Goal: Browse casually: Explore the website without a specific task or goal

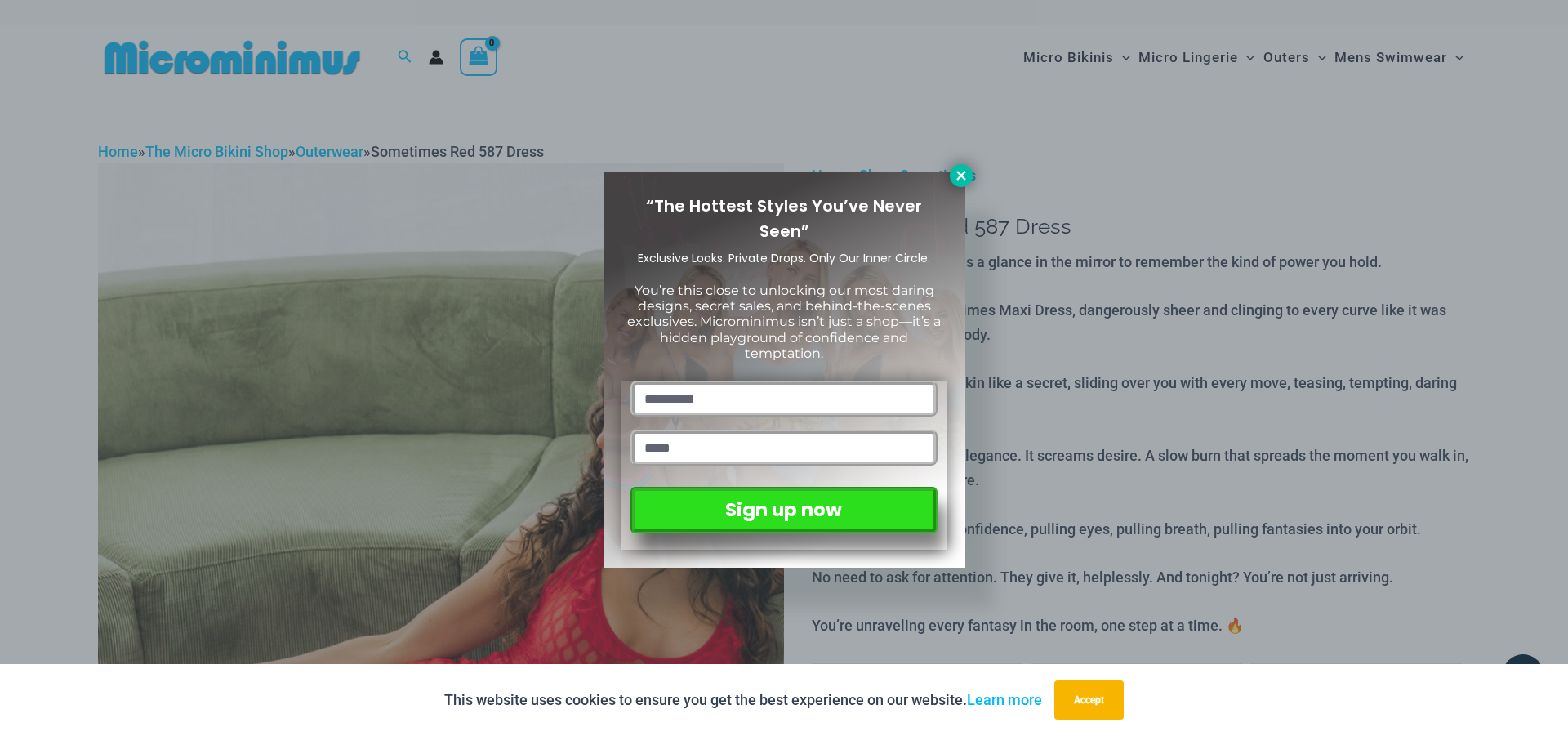
click at [959, 182] on icon at bounding box center [961, 175] width 14 height 14
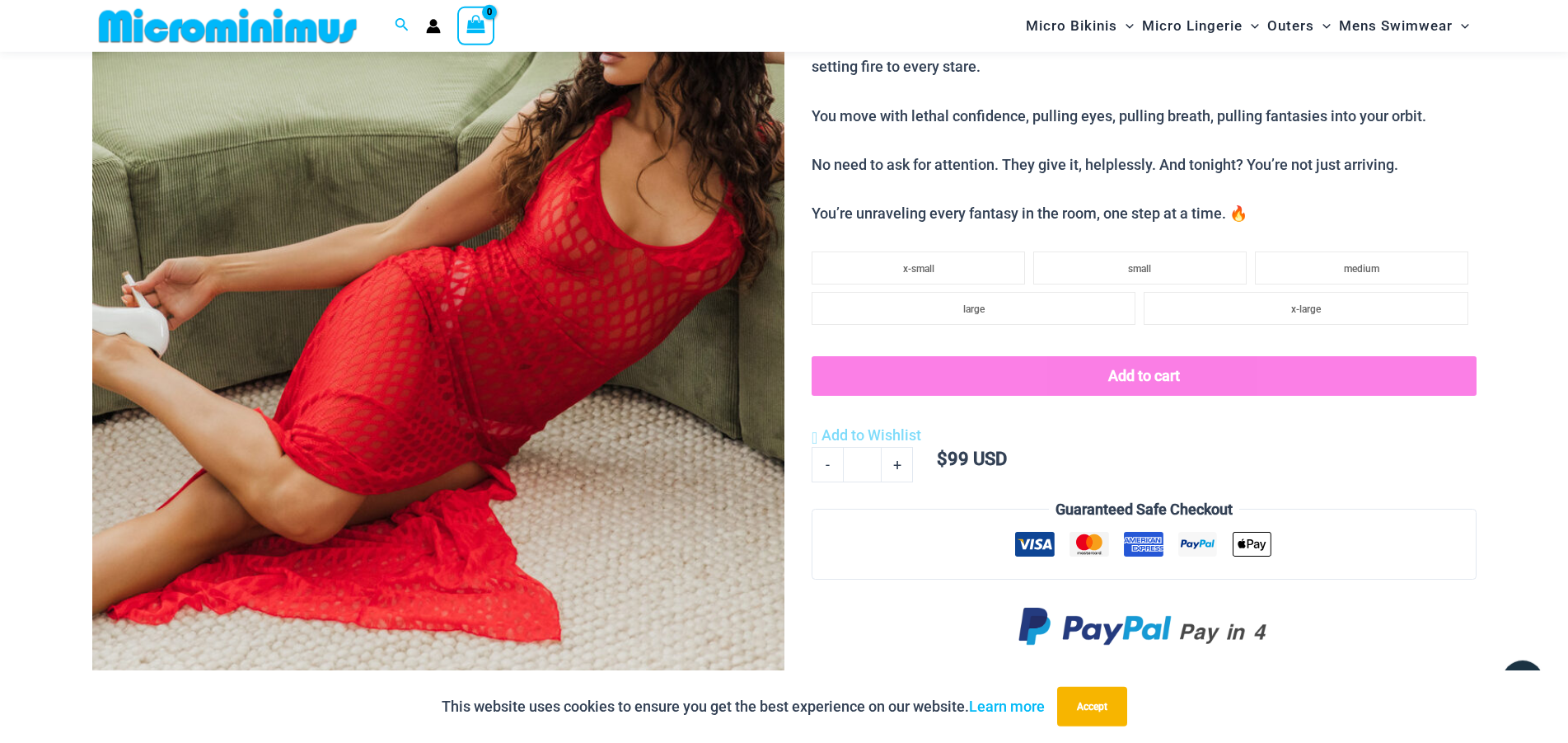
scroll to position [154, 0]
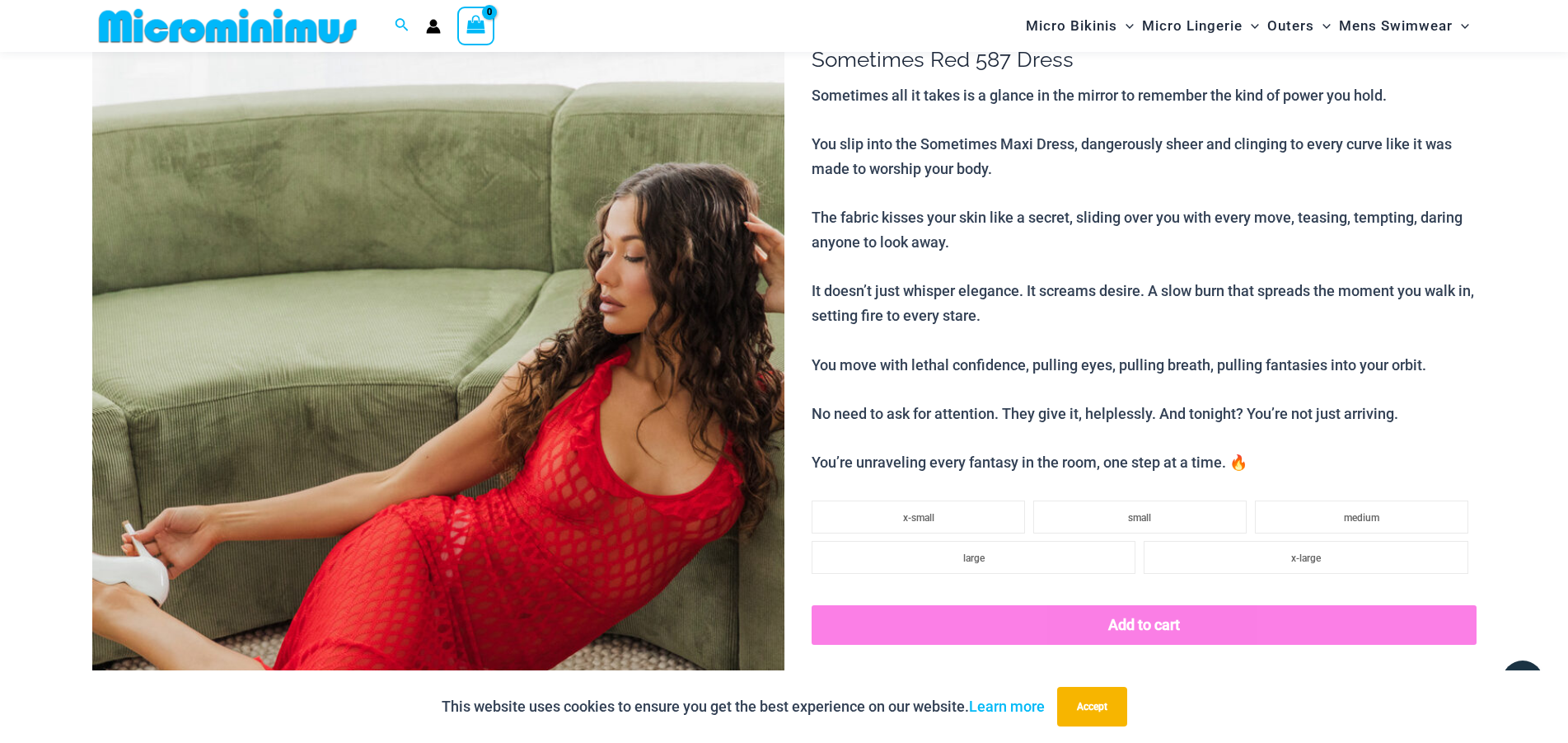
click at [484, 315] on img at bounding box center [438, 515] width 692 height 1039
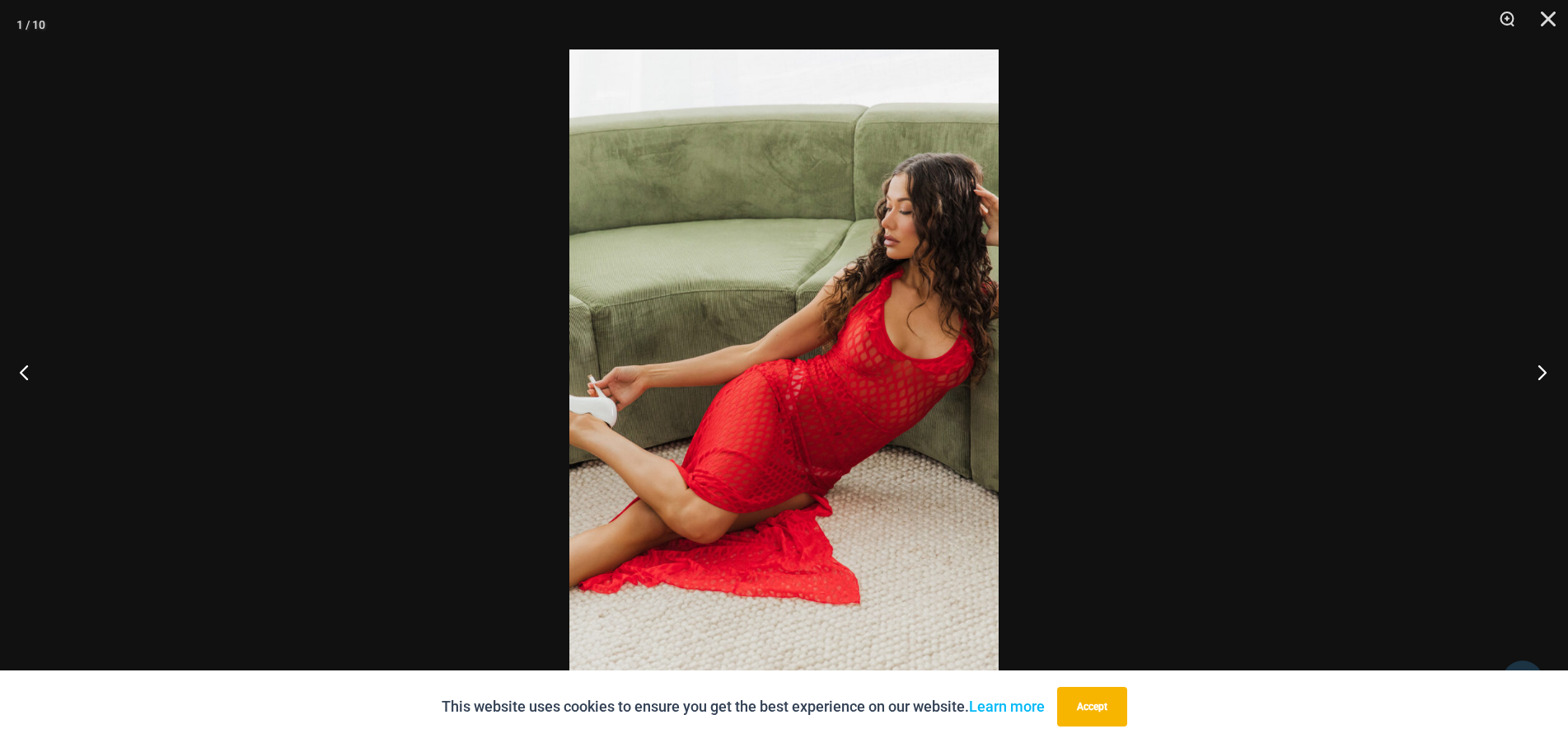
click at [1534, 373] on button "Next" at bounding box center [1537, 372] width 61 height 83
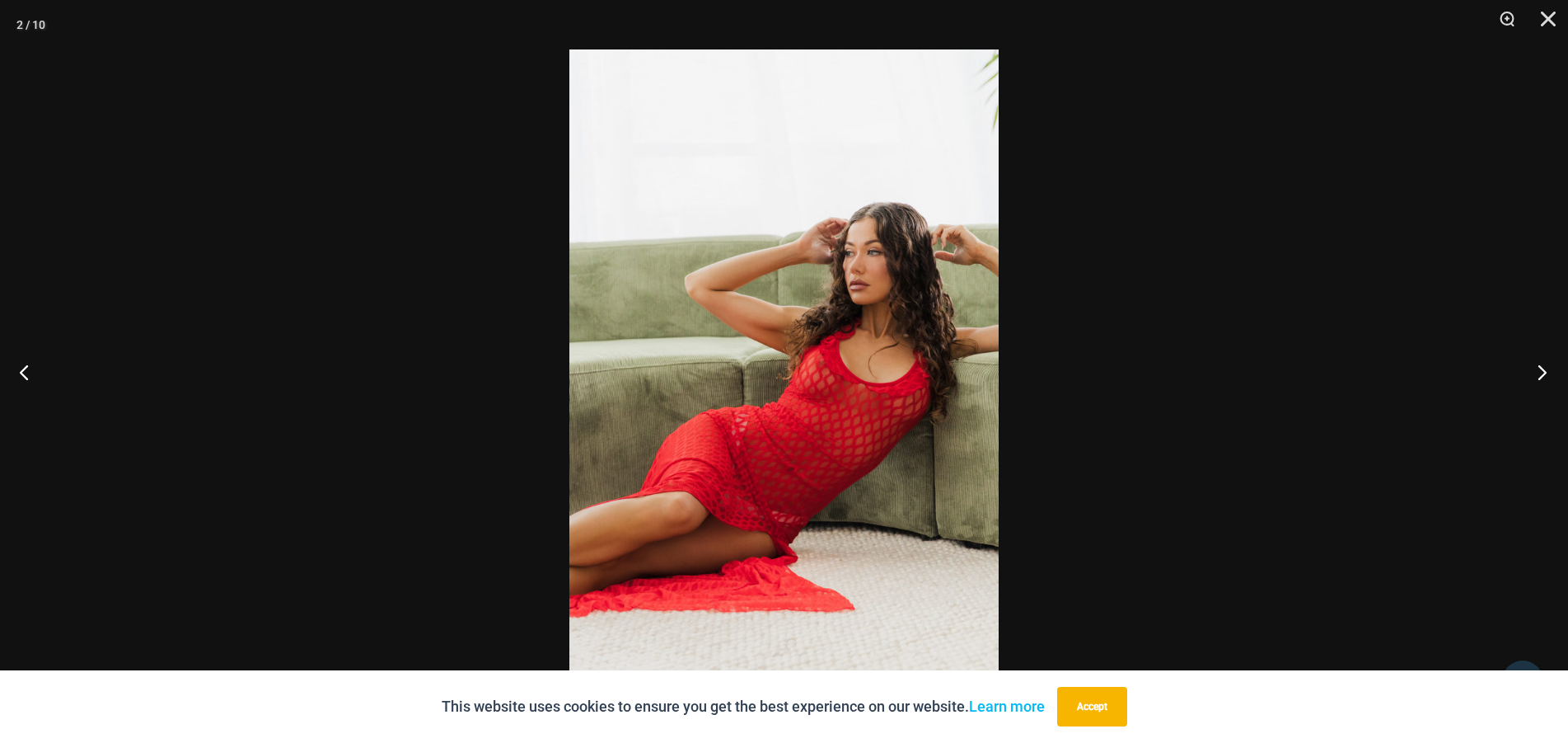
click at [1534, 373] on button "Next" at bounding box center [1537, 372] width 61 height 83
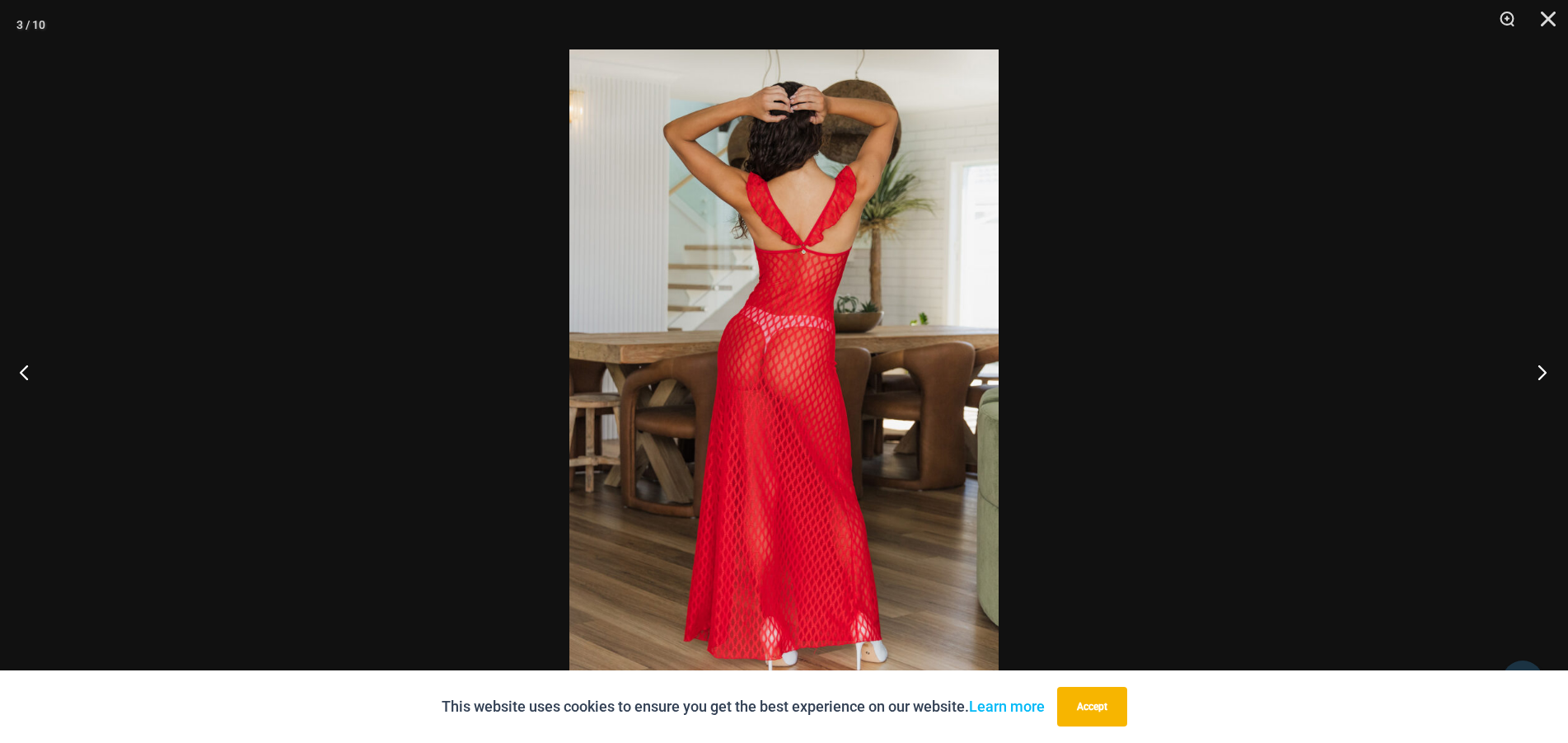
click at [1534, 373] on button "Next" at bounding box center [1537, 372] width 61 height 83
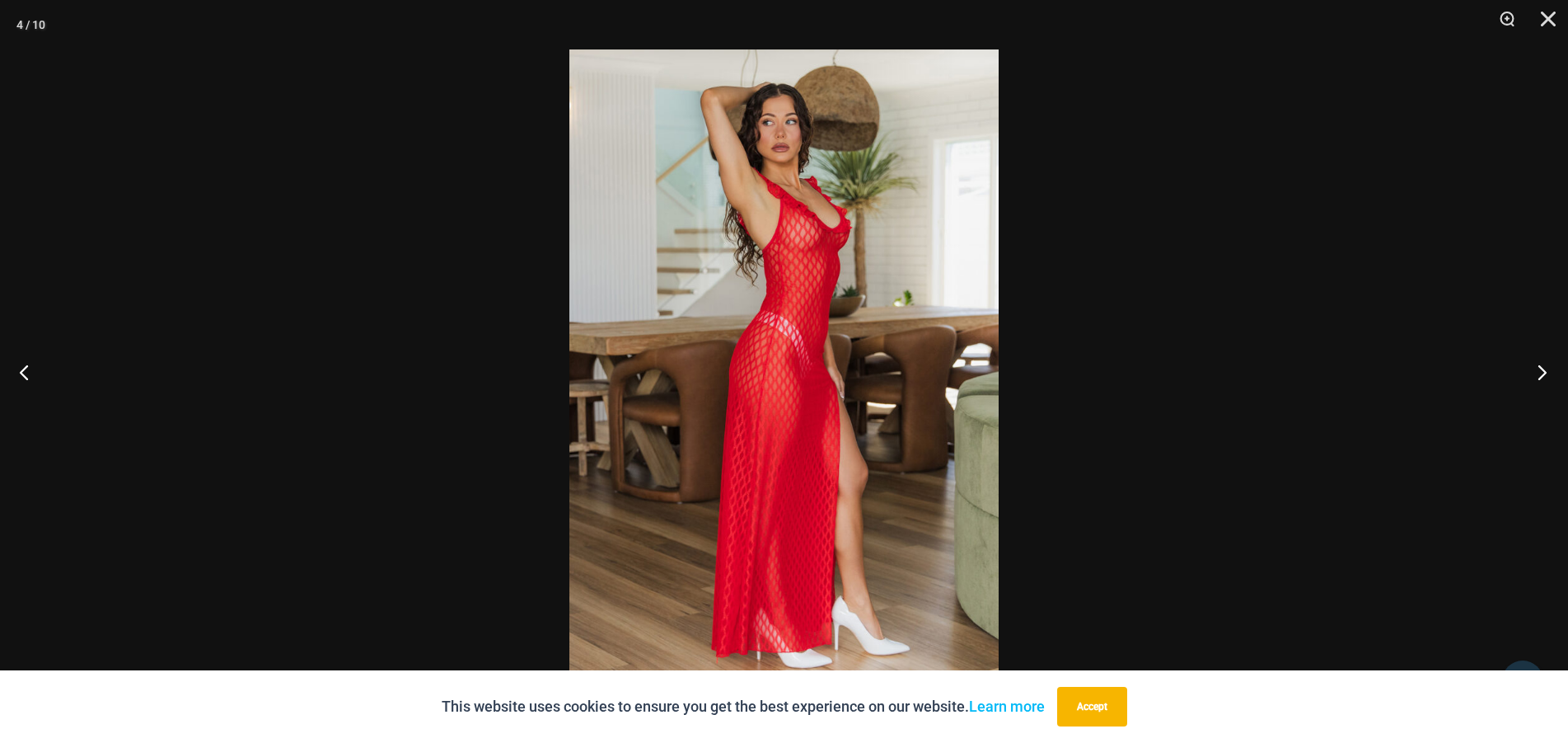
click at [1534, 373] on button "Next" at bounding box center [1537, 372] width 61 height 83
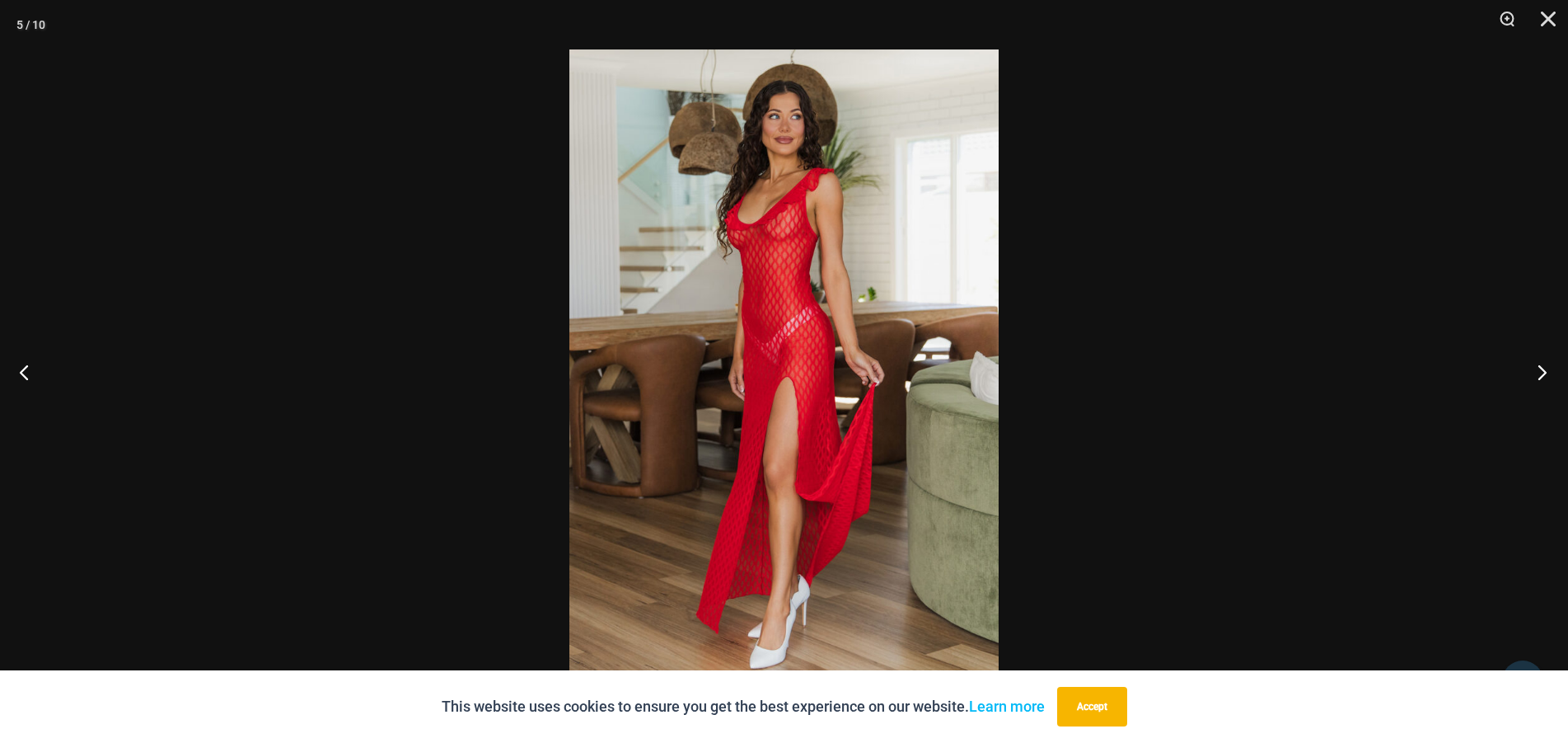
click at [1534, 373] on button "Next" at bounding box center [1537, 372] width 61 height 83
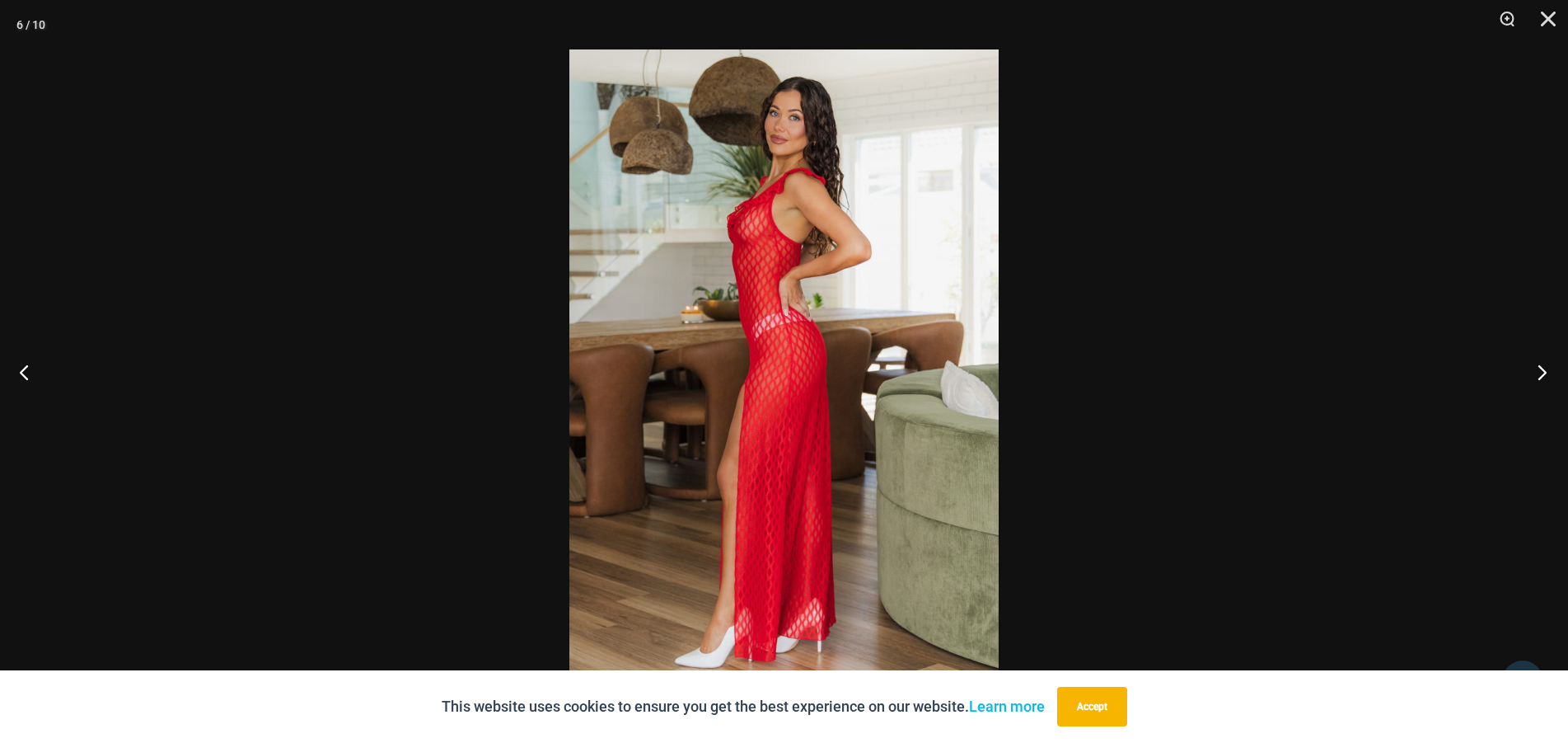
click at [1534, 373] on button "Next" at bounding box center [1537, 372] width 61 height 83
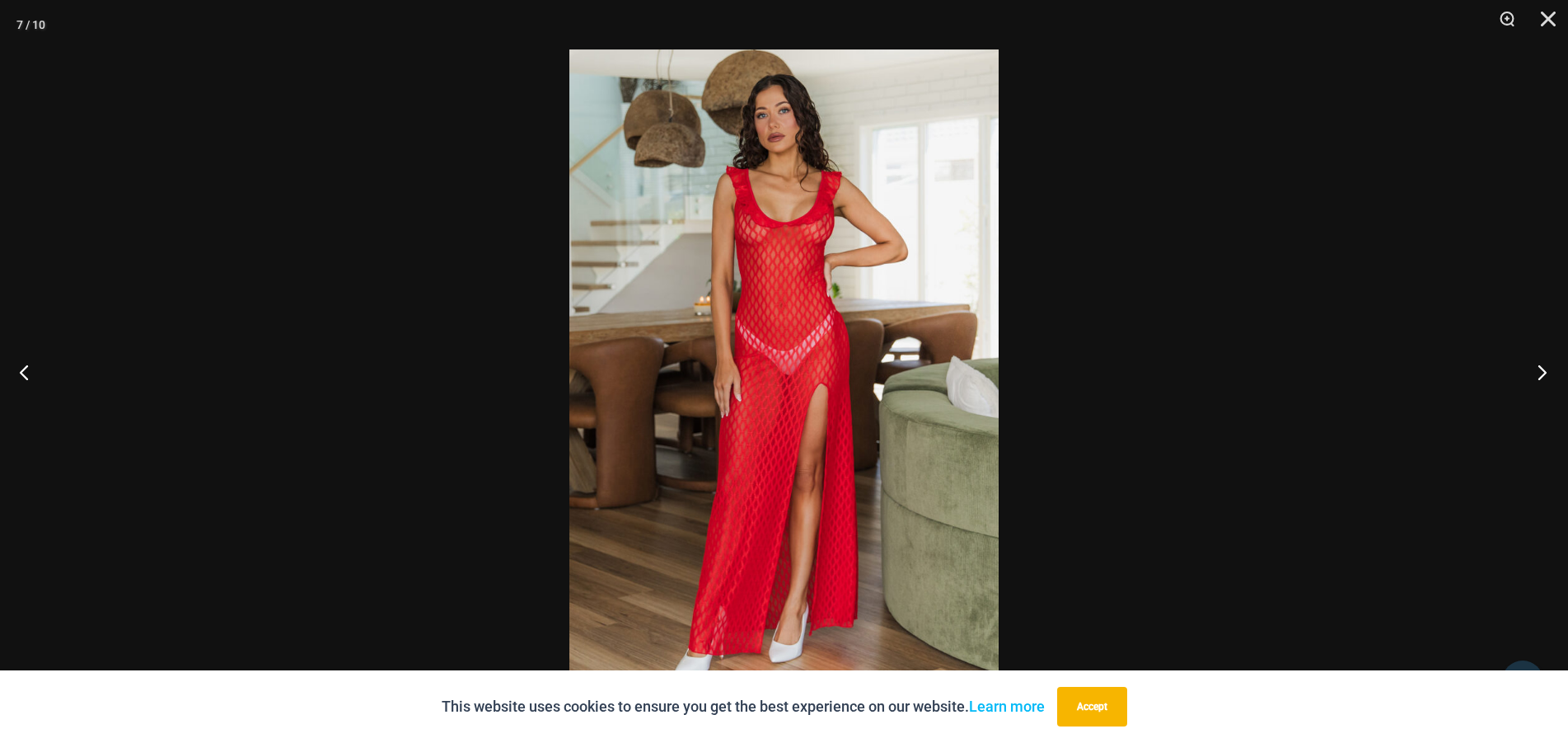
click at [1534, 373] on button "Next" at bounding box center [1537, 372] width 61 height 83
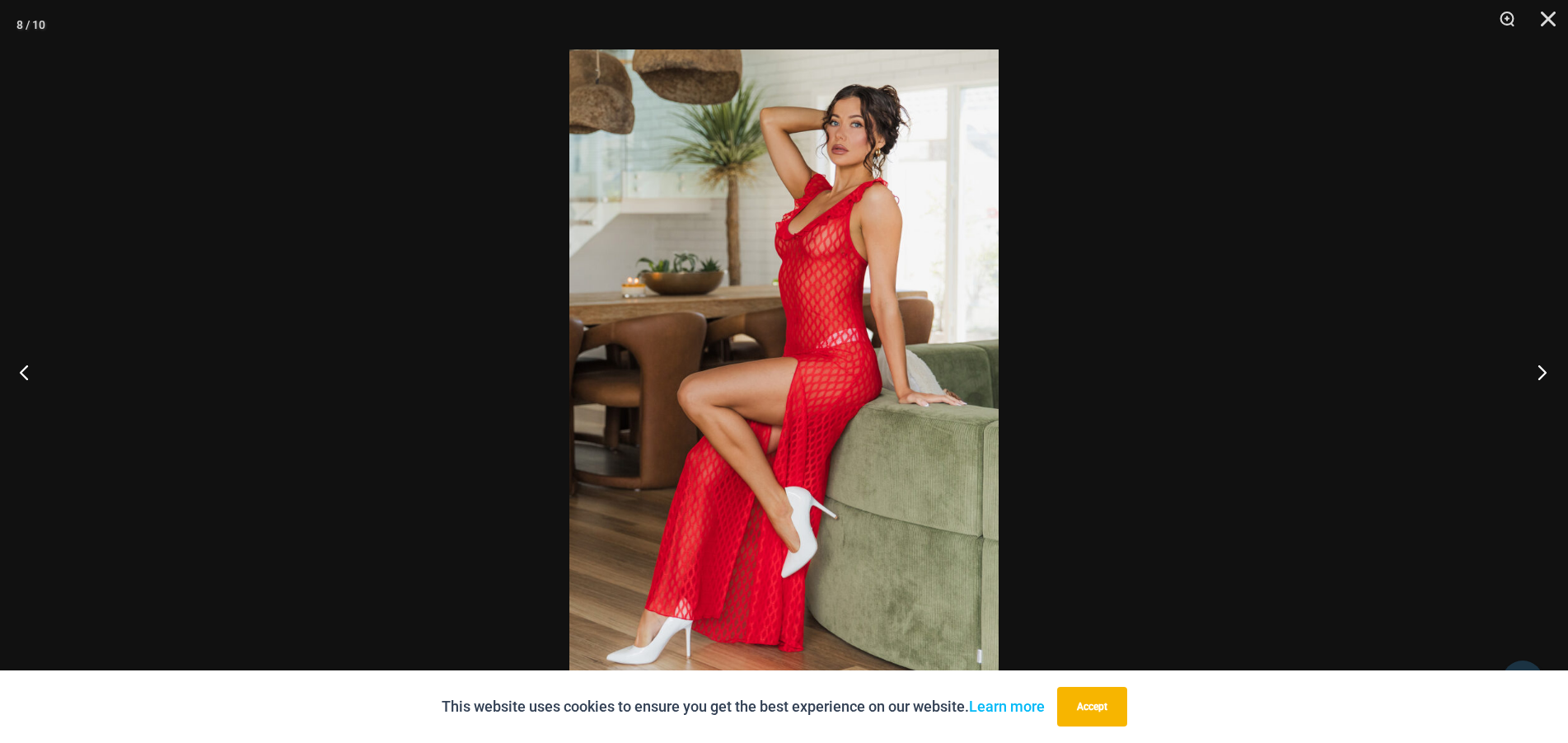
click at [1534, 373] on button "Next" at bounding box center [1537, 372] width 61 height 83
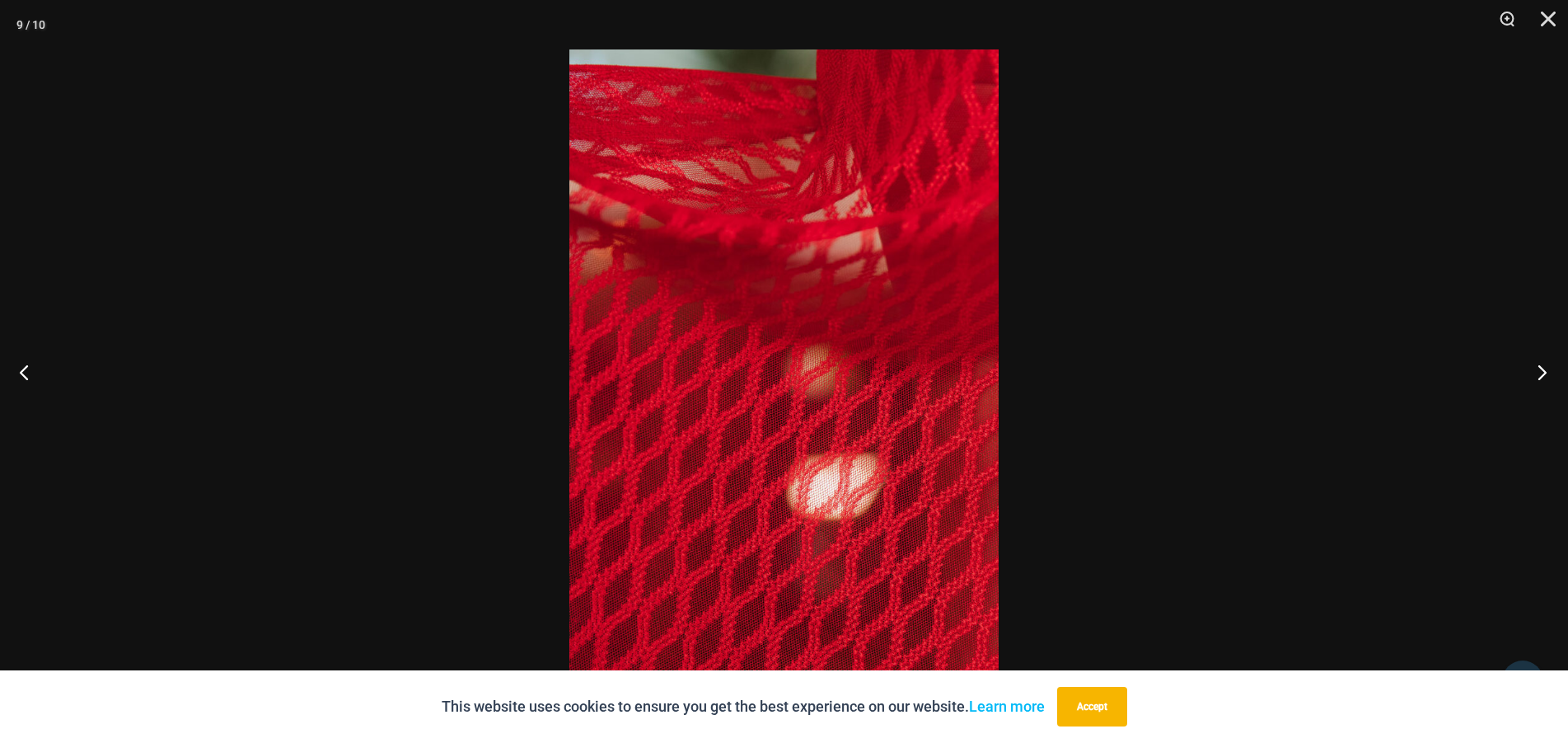
click at [1534, 373] on button "Next" at bounding box center [1537, 372] width 61 height 83
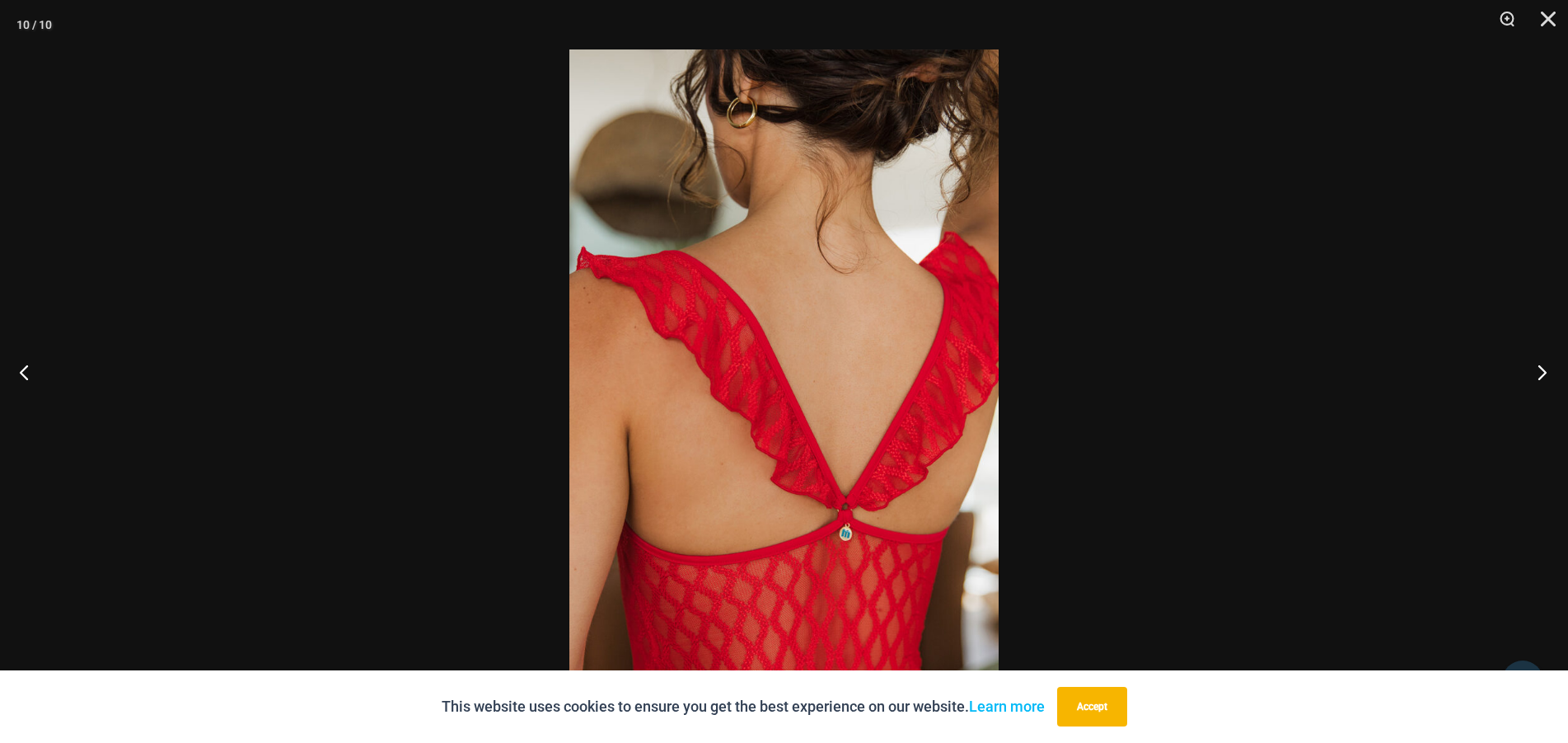
click at [1534, 373] on button "Next" at bounding box center [1537, 372] width 61 height 83
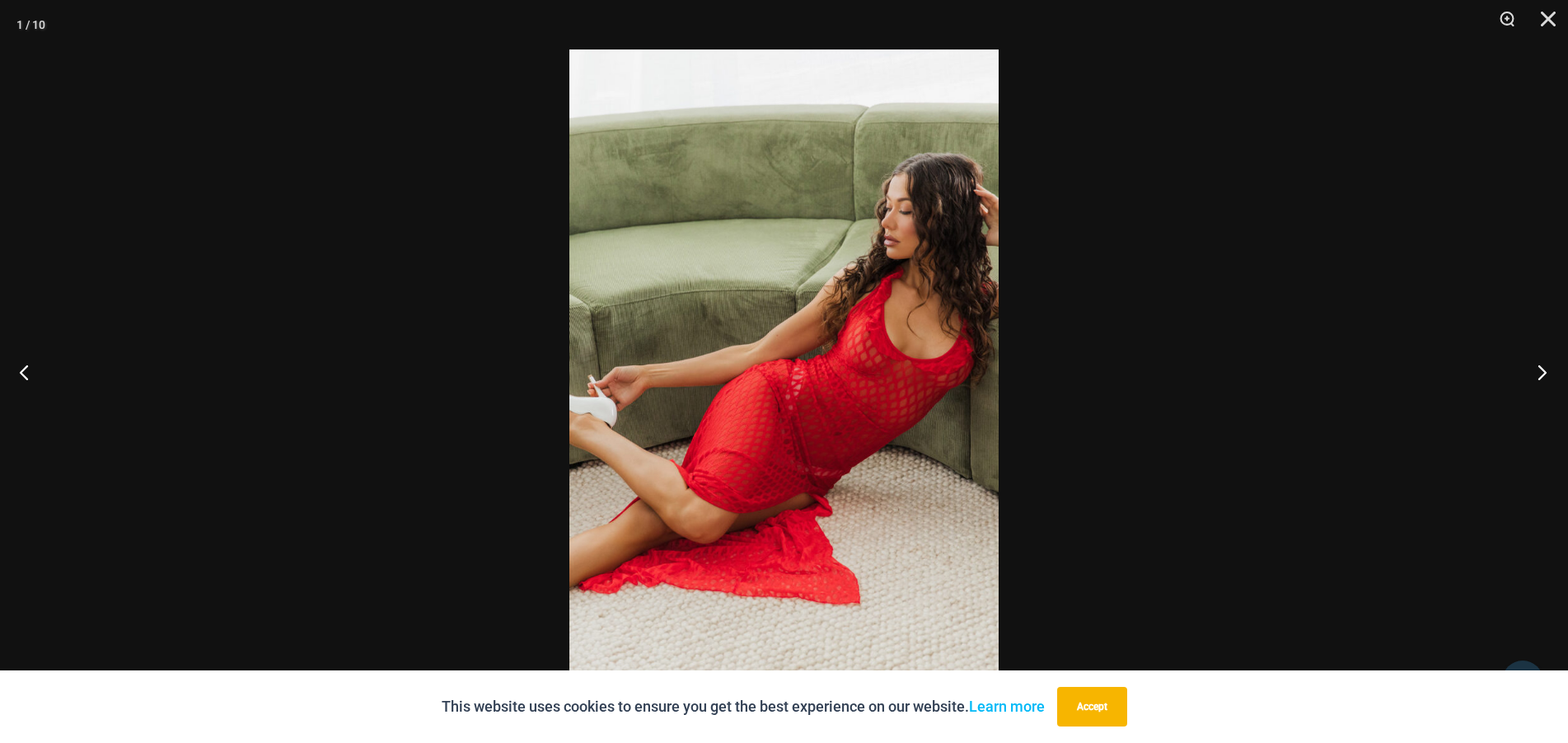
click at [1534, 373] on button "Next" at bounding box center [1537, 372] width 61 height 83
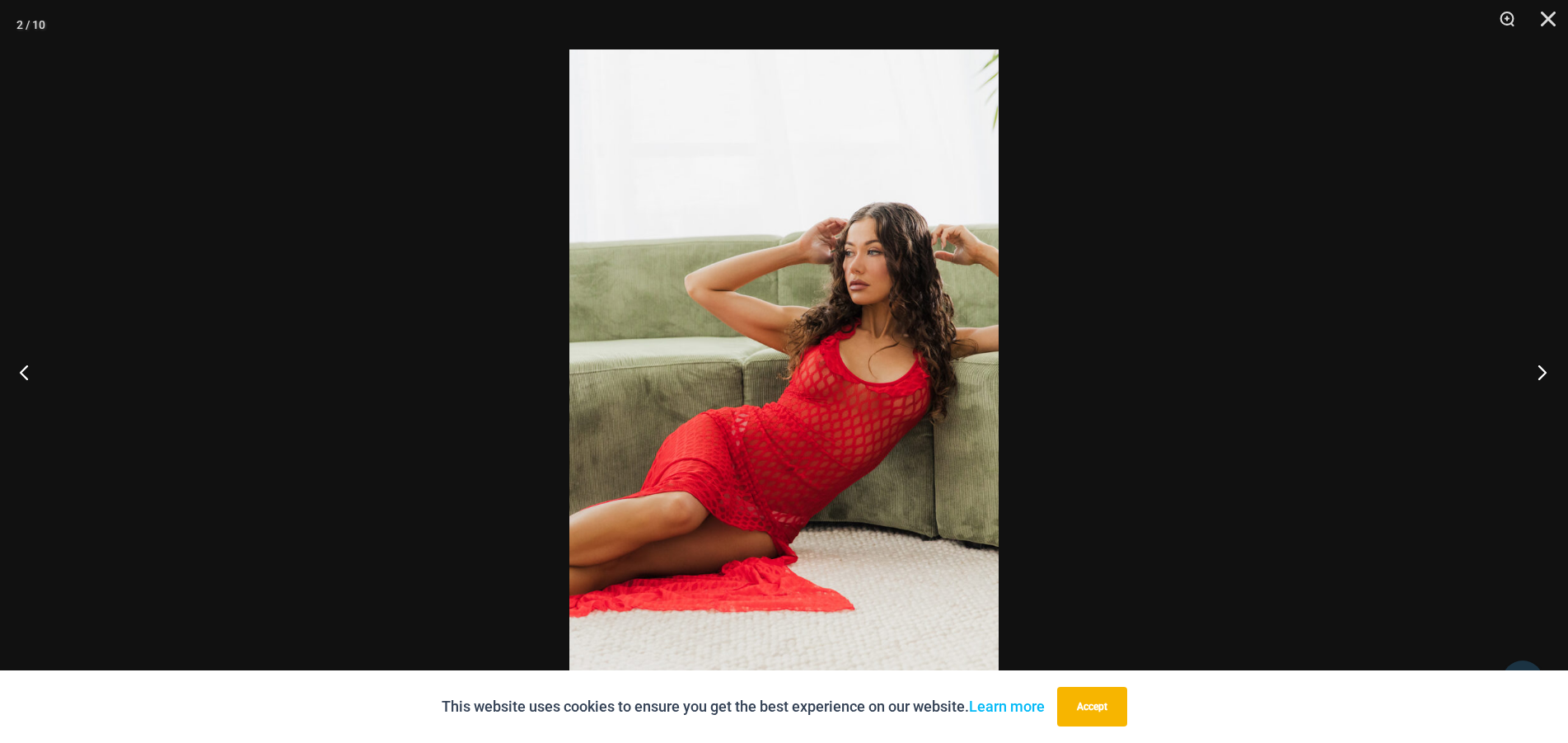
click at [1534, 373] on button "Next" at bounding box center [1537, 372] width 61 height 83
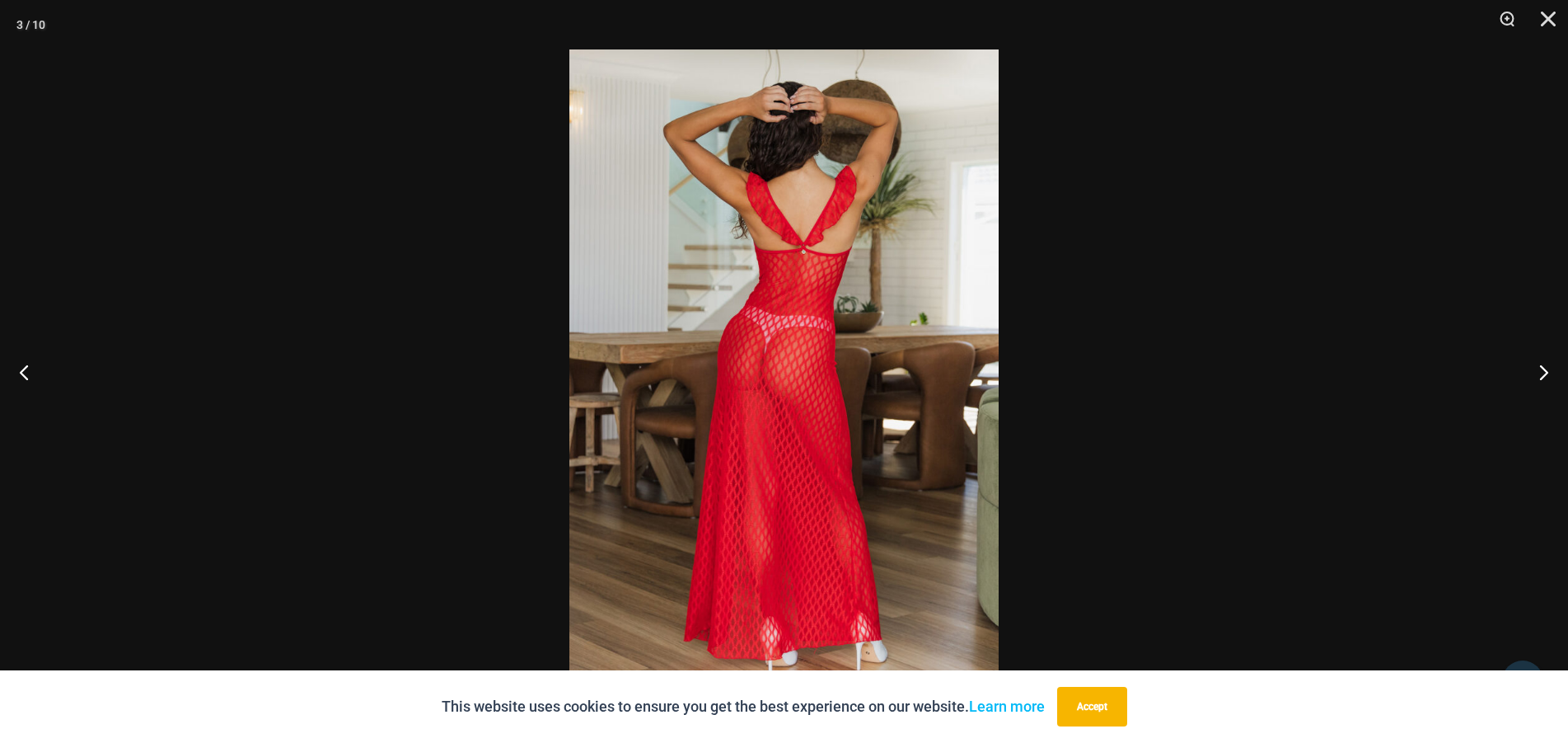
click at [1212, 405] on div at bounding box center [784, 371] width 1568 height 743
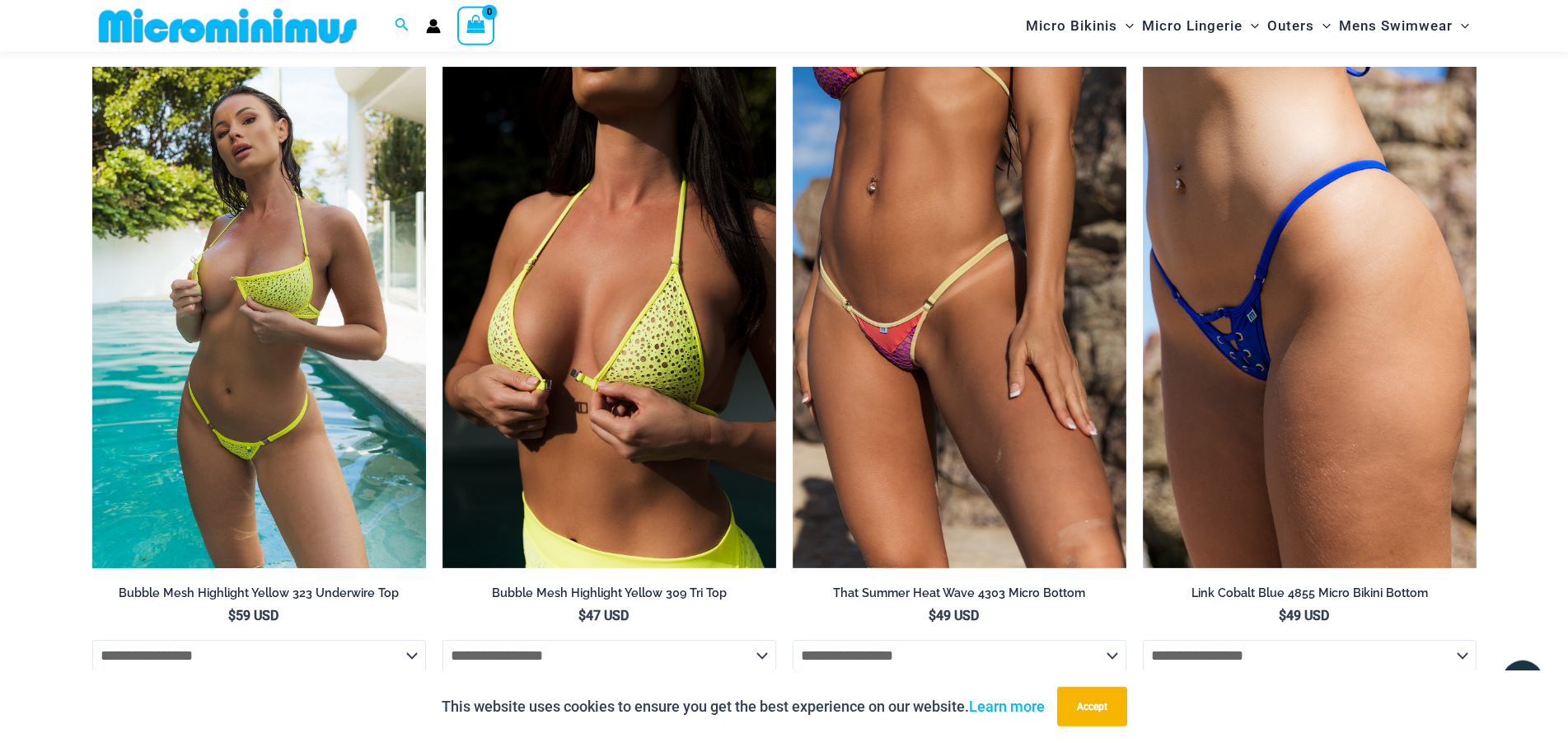
scroll to position [2256, 0]
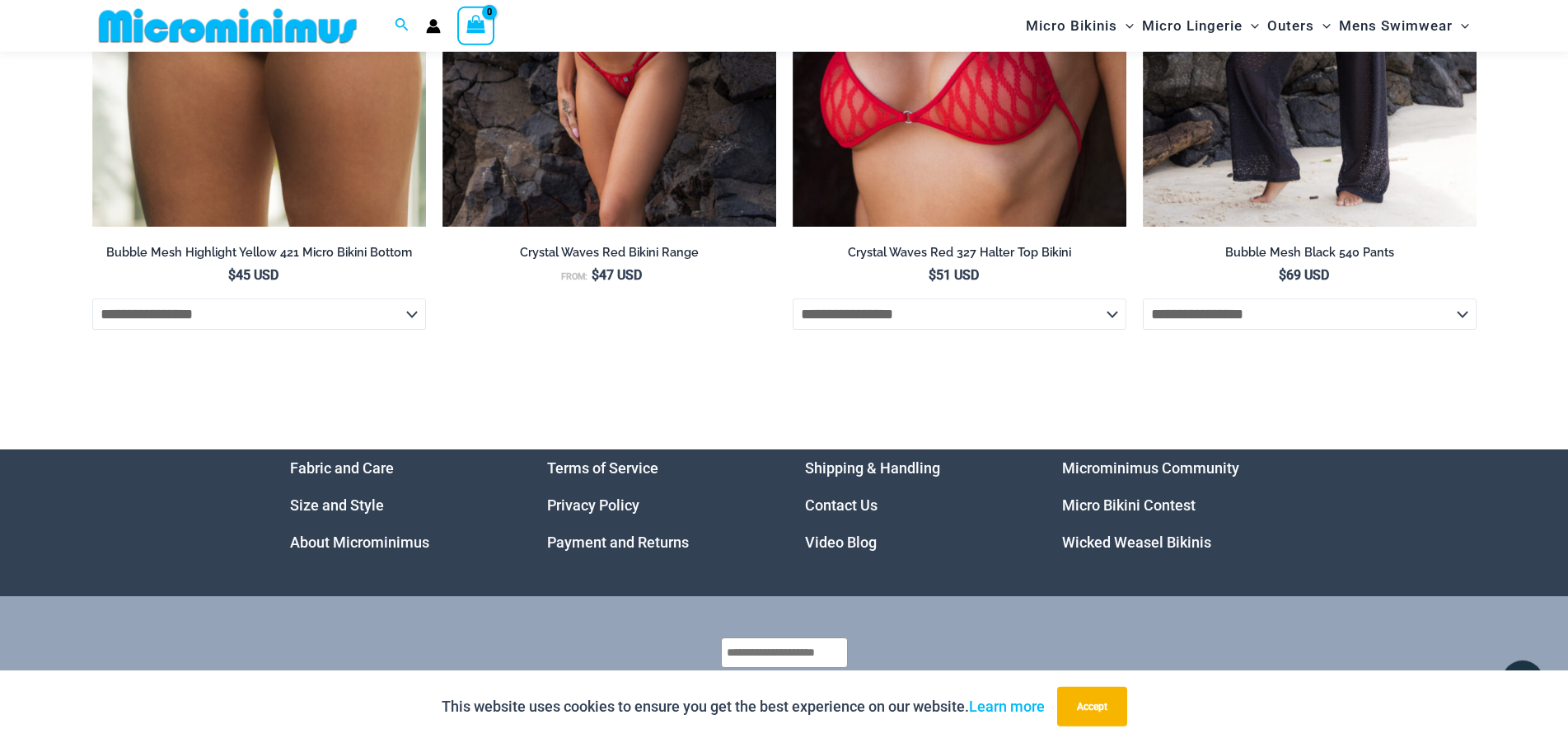
scroll to position [5619, 0]
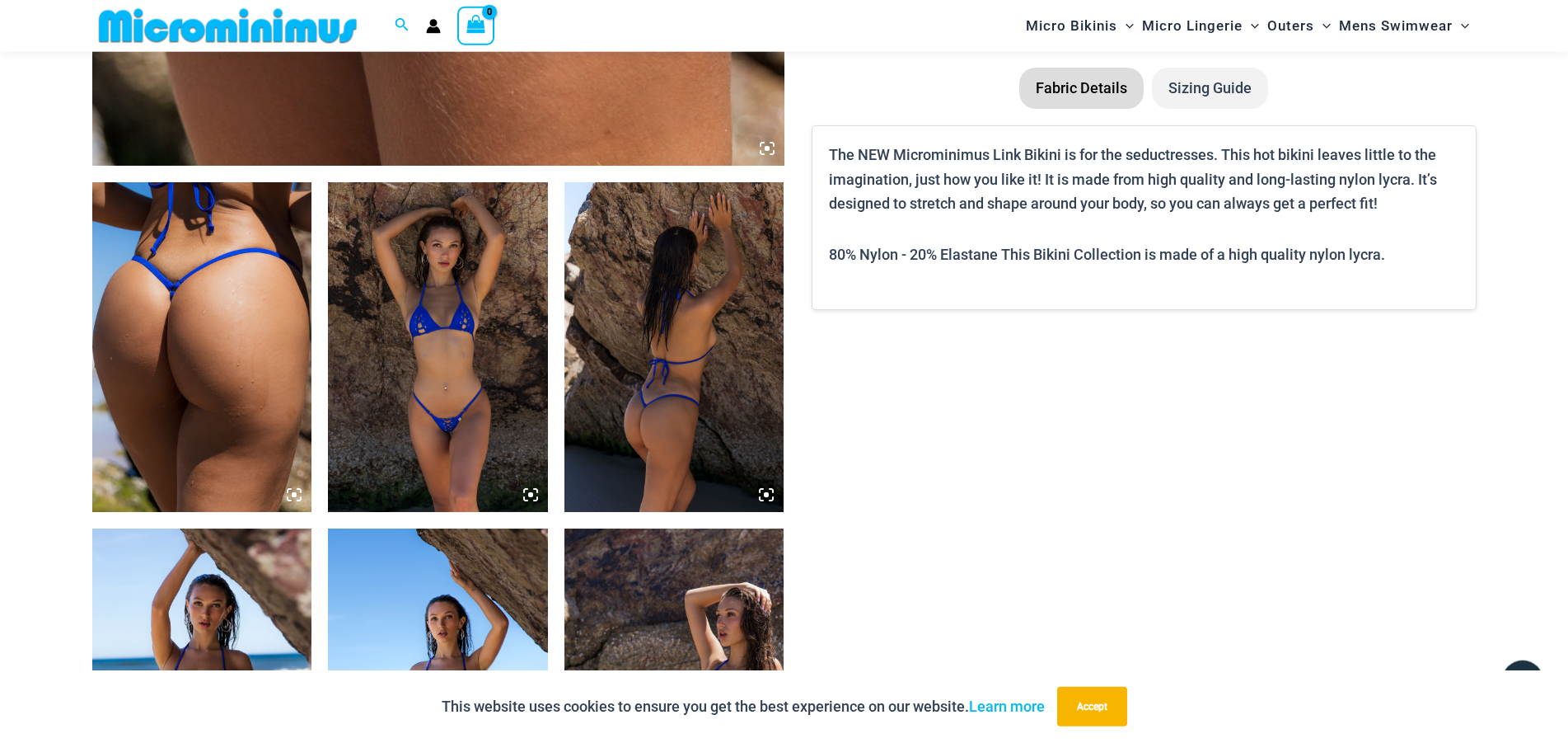
scroll to position [1346, 0]
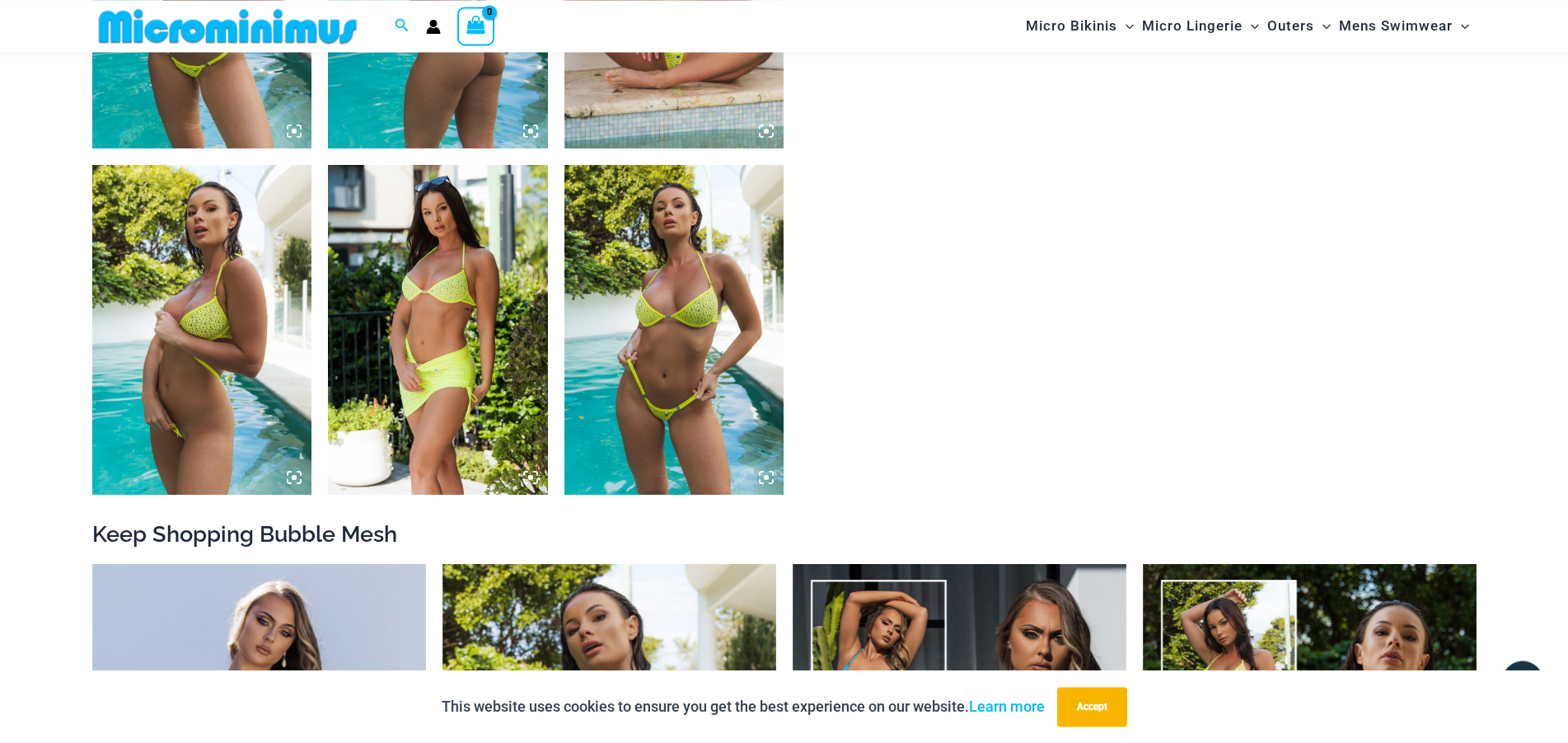
scroll to position [1417, 0]
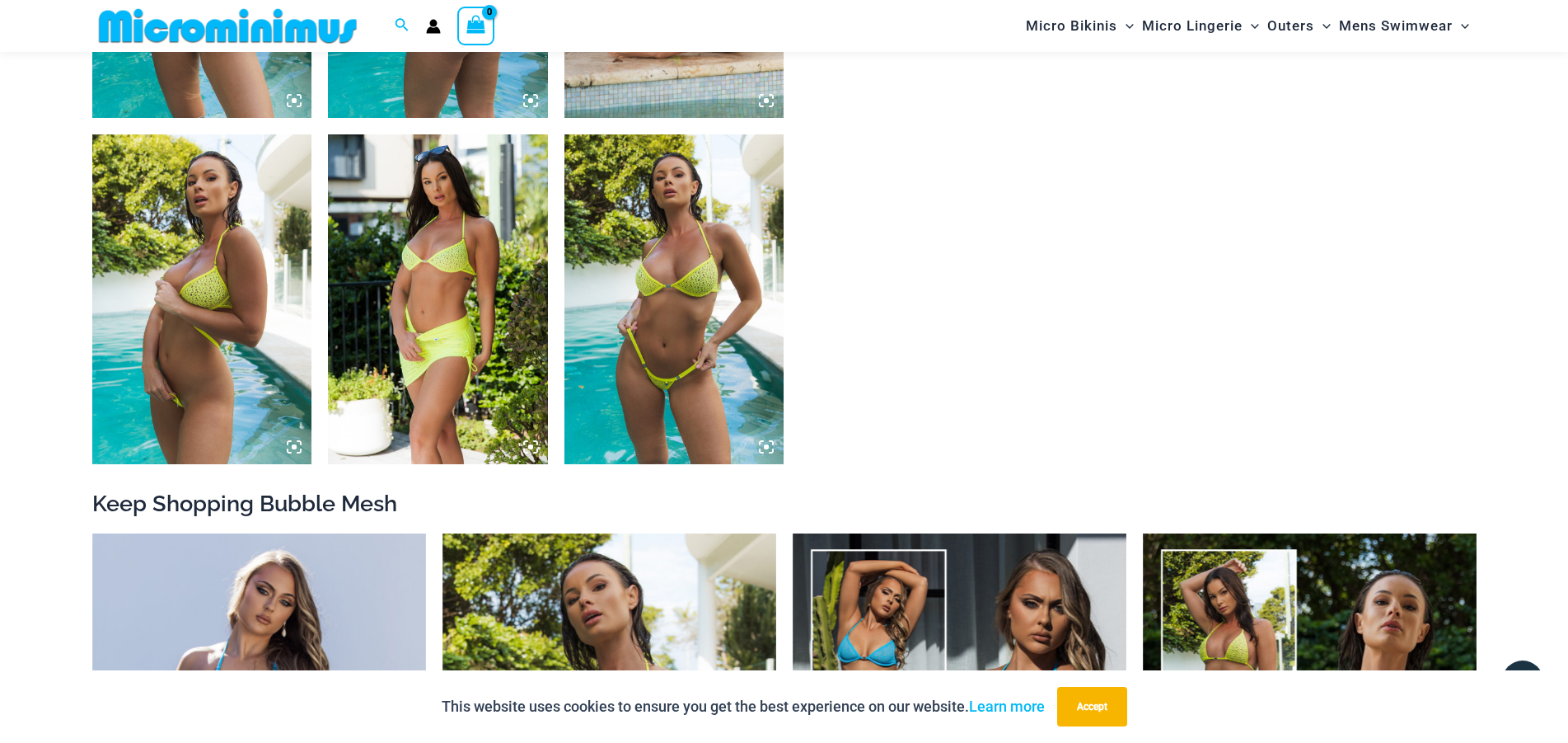
click at [271, 359] on img at bounding box center [202, 299] width 220 height 330
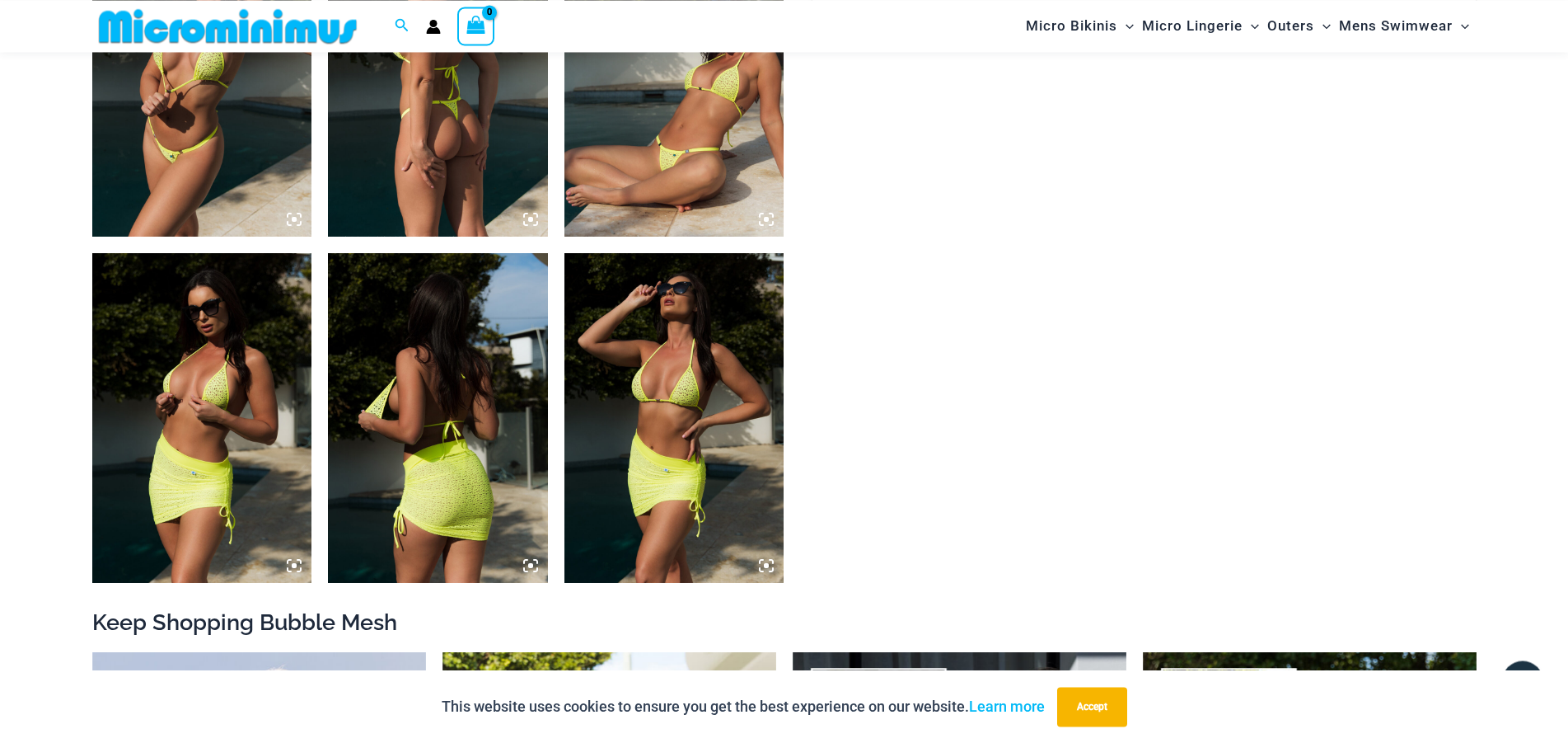
scroll to position [1333, 0]
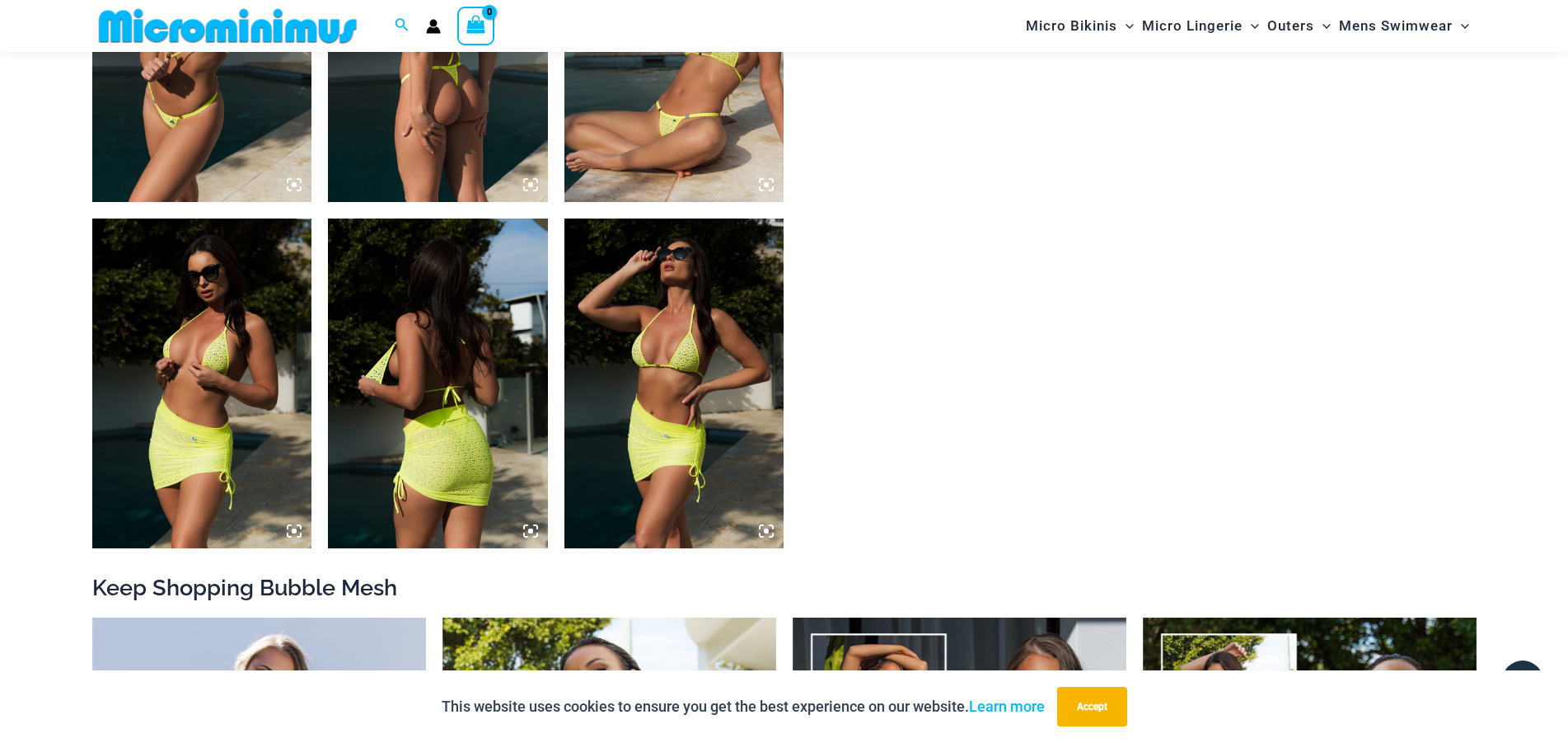
click at [417, 393] on img at bounding box center [437, 383] width 220 height 330
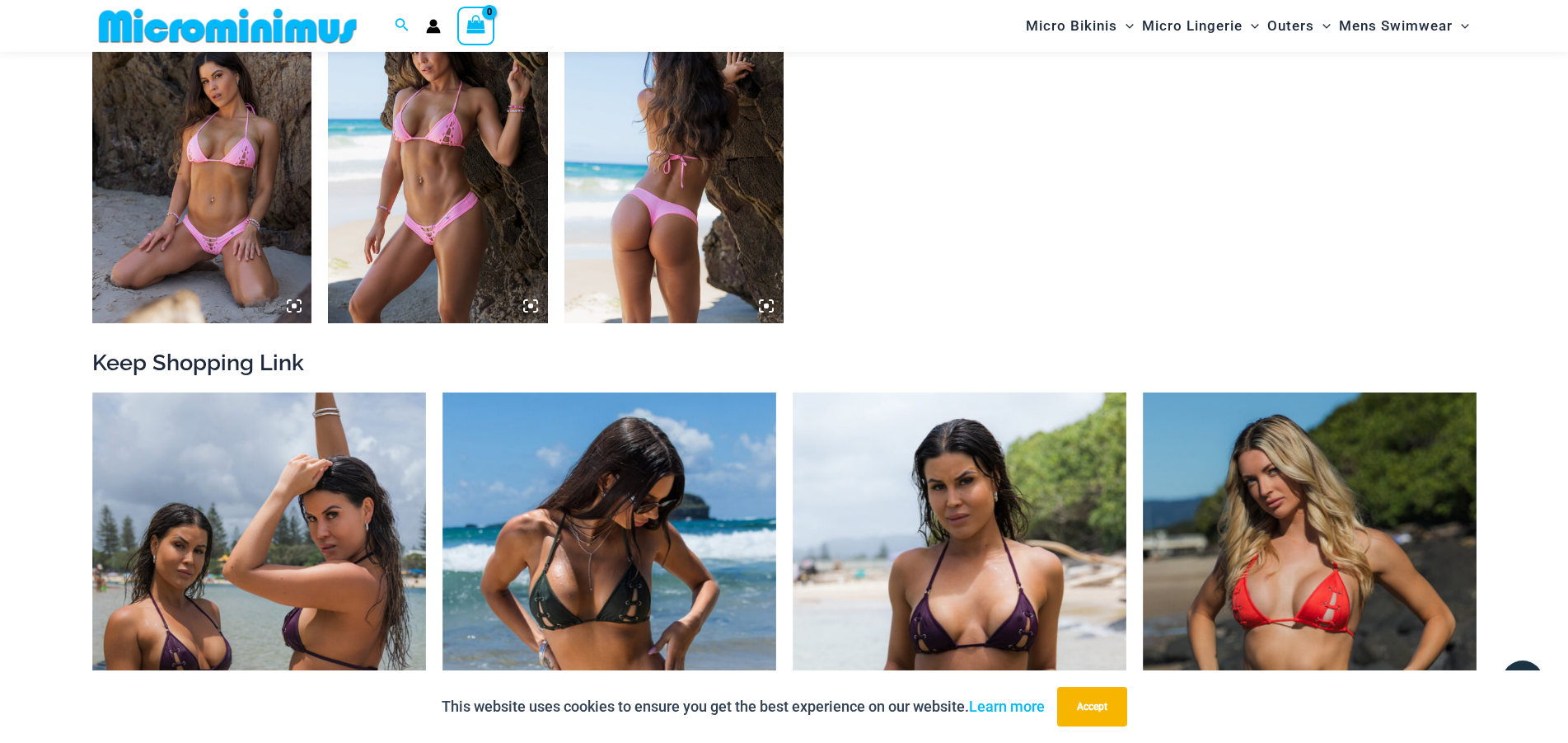
scroll to position [1585, 0]
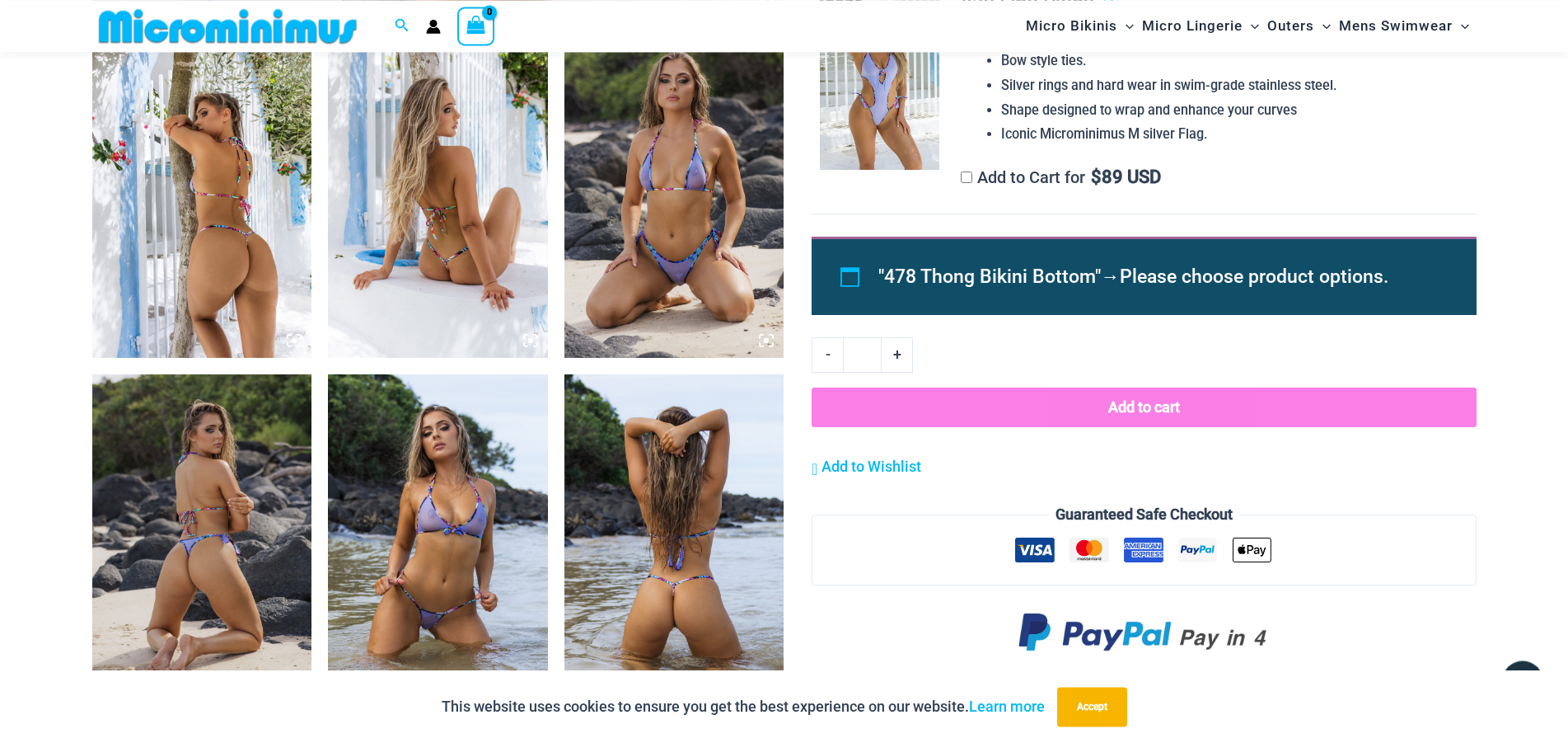
scroll to position [1166, 0]
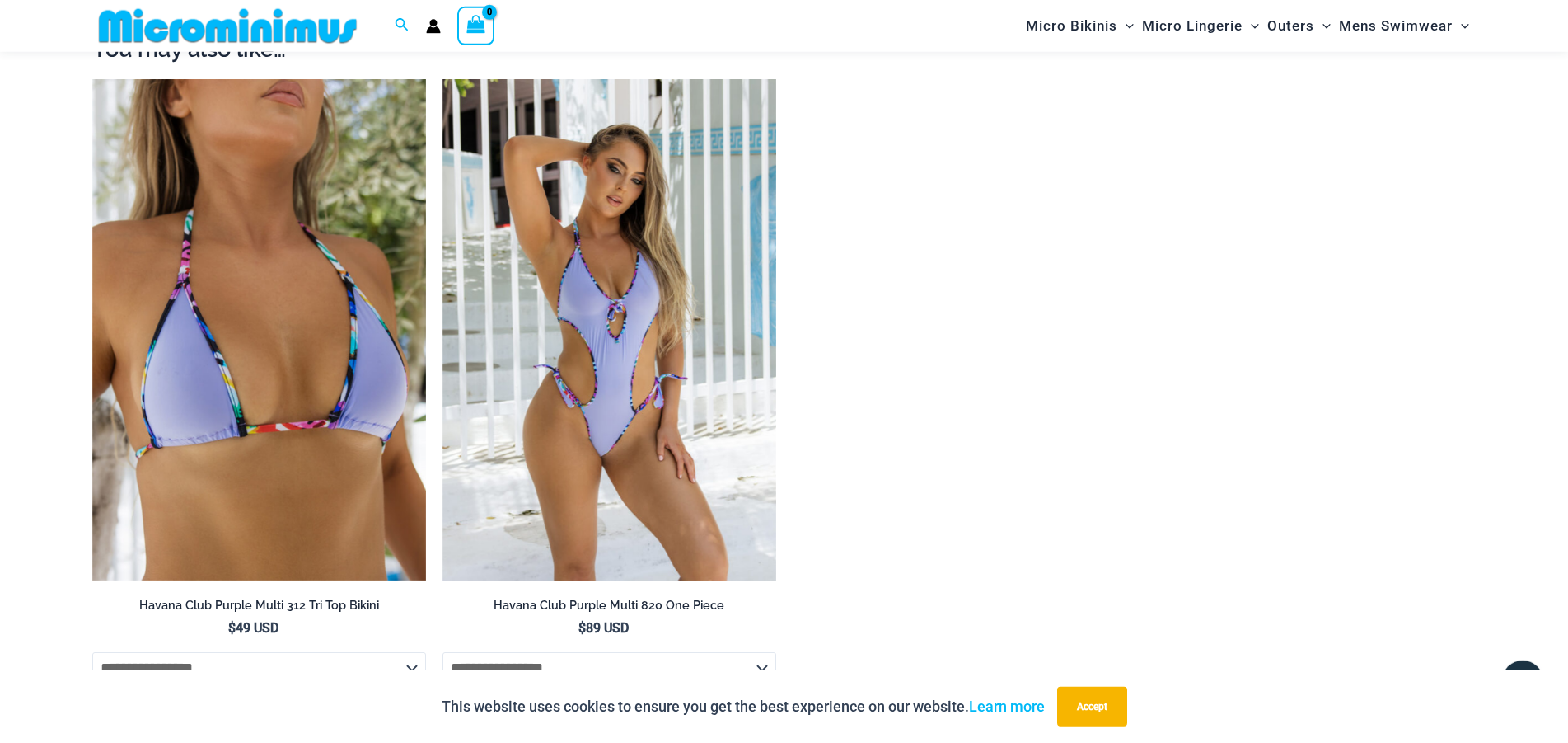
scroll to position [1920, 0]
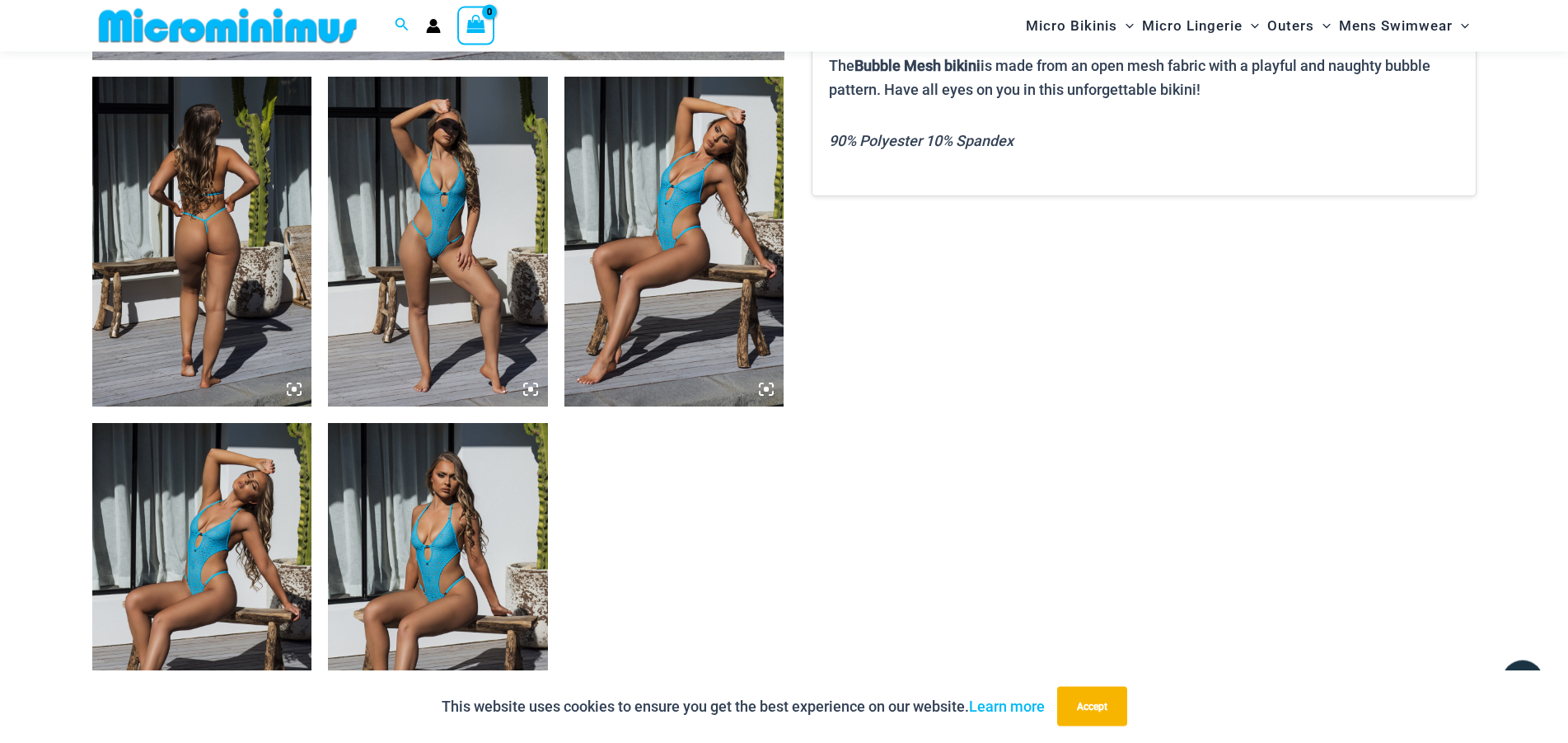
scroll to position [1165, 0]
